Goal: Check status: Check status

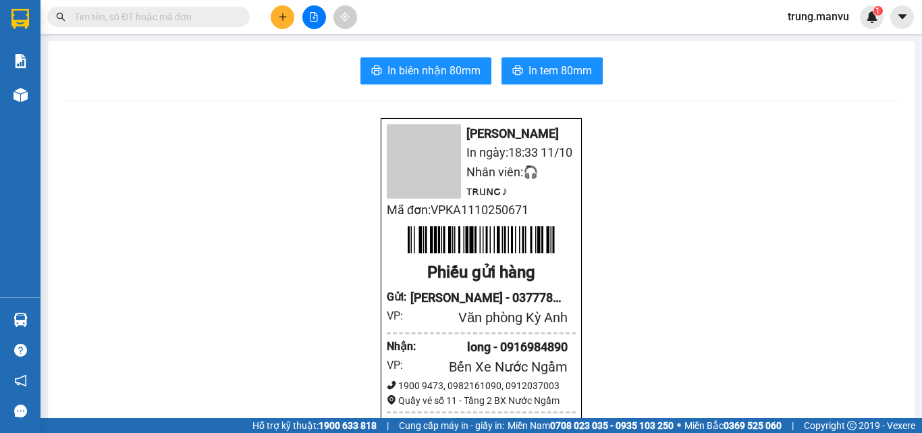
click at [138, 7] on span at bounding box center [148, 17] width 202 height 20
click at [184, 15] on input "text" at bounding box center [153, 16] width 159 height 15
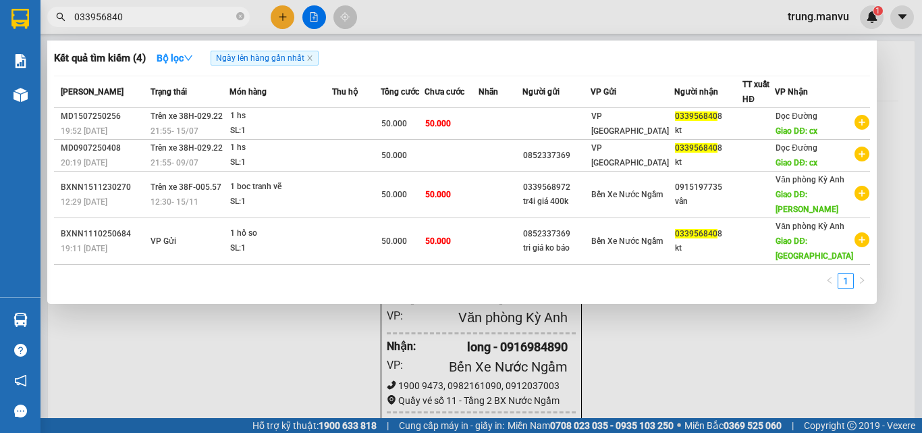
type input "0339568408"
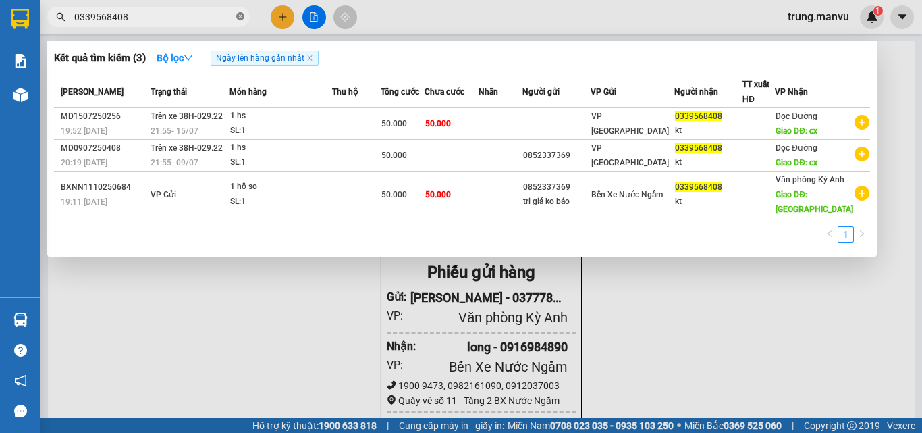
click at [238, 11] on span at bounding box center [240, 17] width 8 height 13
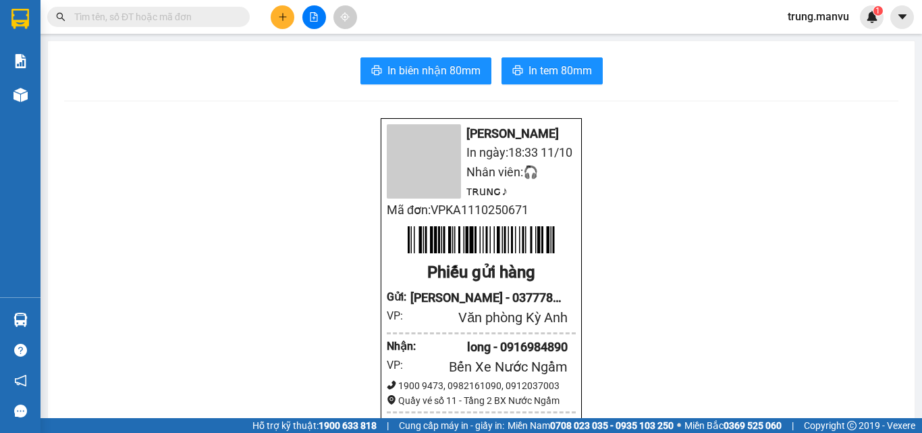
click at [193, 20] on input "text" at bounding box center [153, 16] width 159 height 15
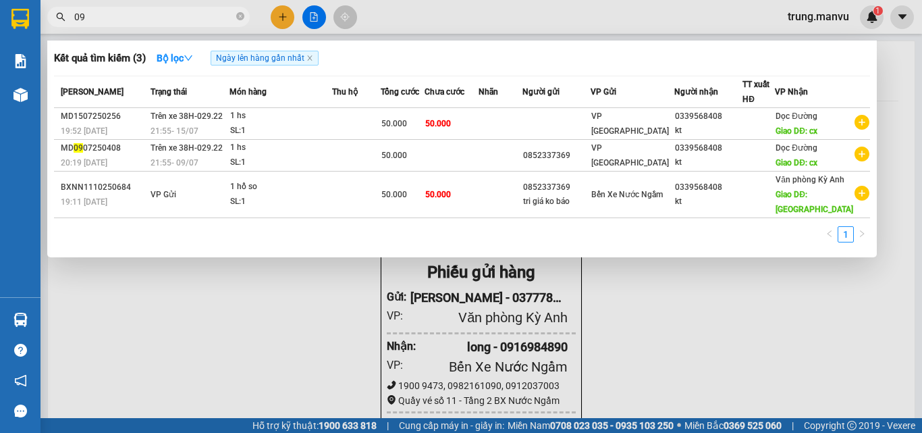
type input "0"
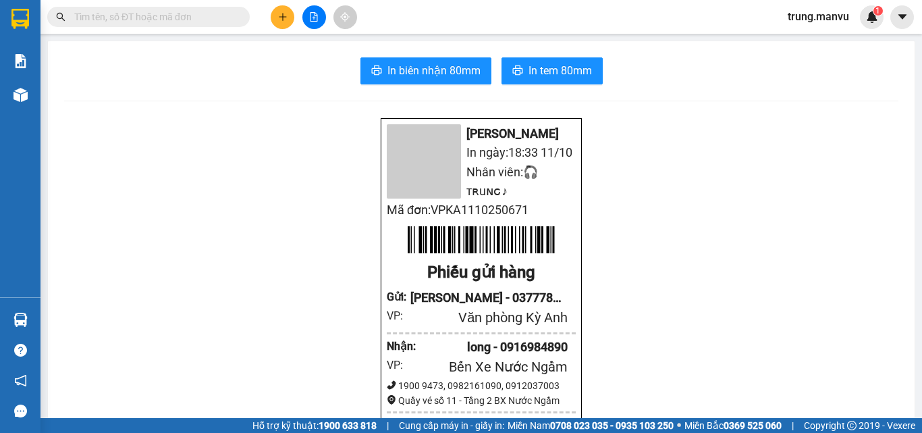
click at [187, 11] on input "text" at bounding box center [153, 16] width 159 height 15
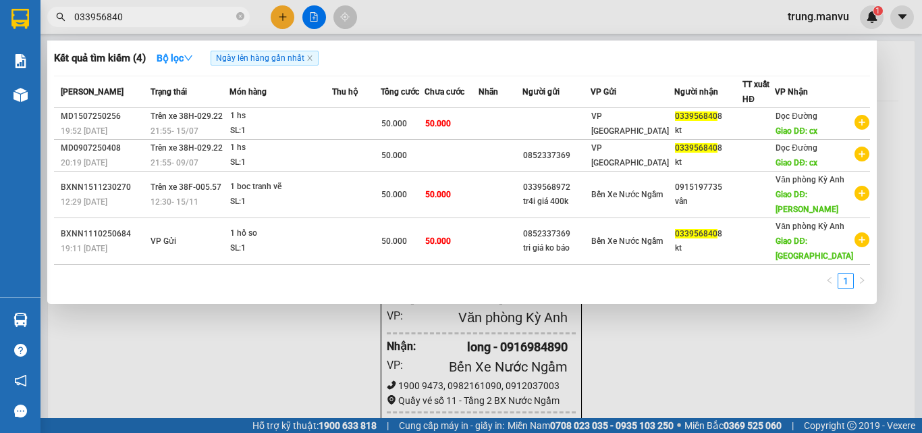
type input "0339568408"
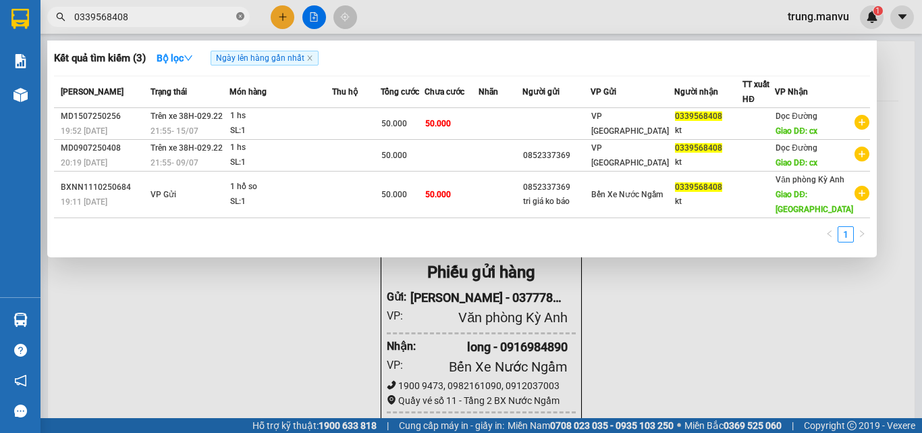
click at [240, 20] on icon "close-circle" at bounding box center [240, 16] width 8 height 8
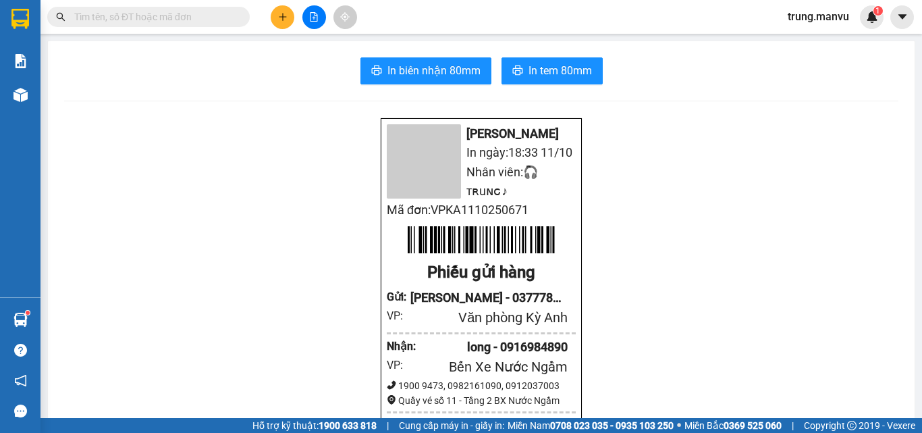
click at [227, 14] on input "text" at bounding box center [153, 16] width 159 height 15
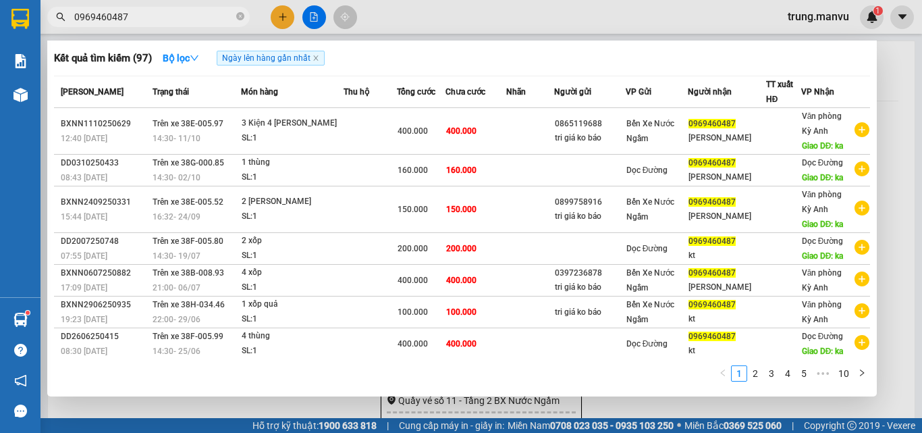
type input "0969460487"
click at [242, 14] on icon "close-circle" at bounding box center [240, 16] width 8 height 8
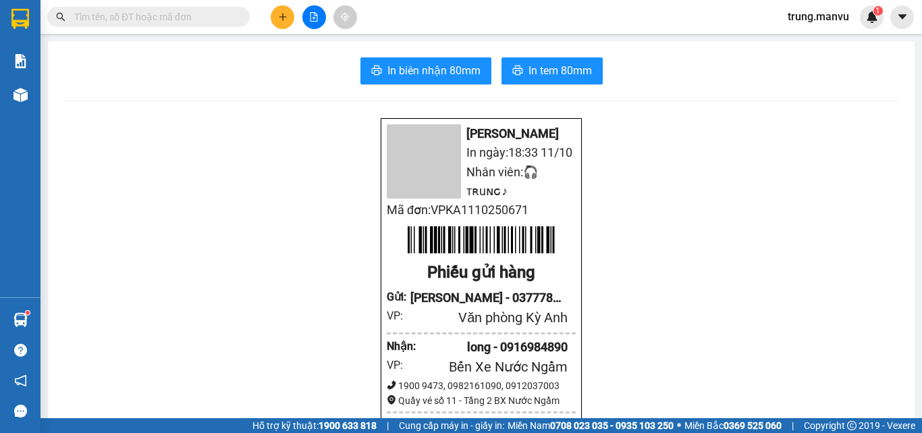
click at [212, 18] on input "text" at bounding box center [153, 16] width 159 height 15
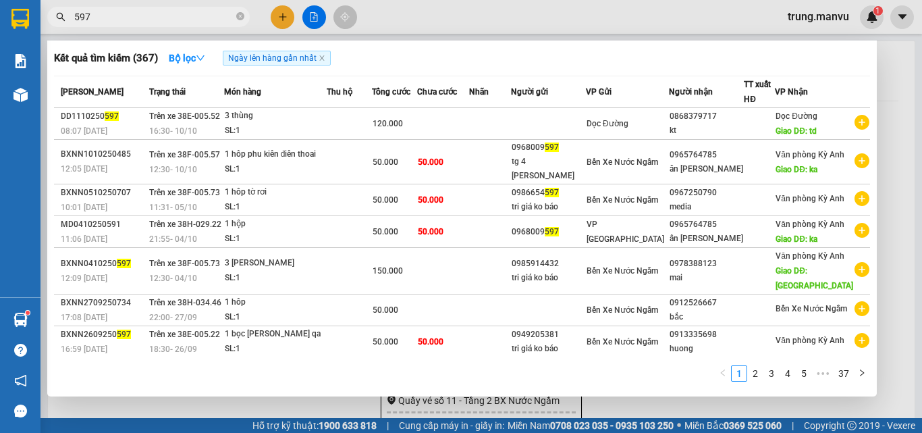
type input "597"
click at [244, 17] on span "597" at bounding box center [148, 17] width 202 height 20
click at [242, 18] on icon "close-circle" at bounding box center [240, 16] width 8 height 8
